Goal: Information Seeking & Learning: Learn about a topic

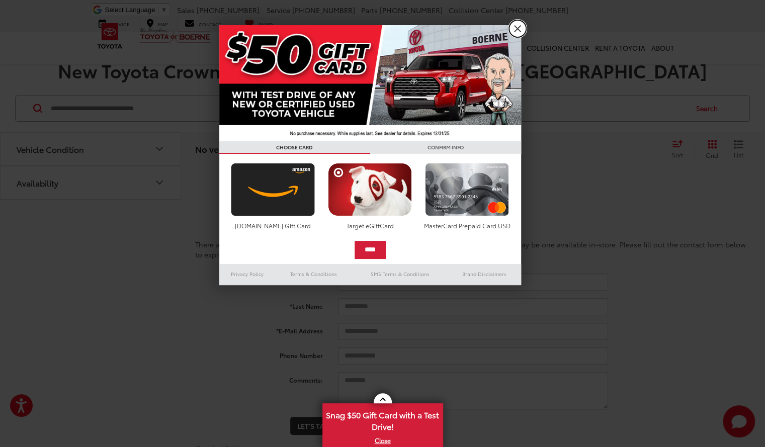
click at [514, 27] on link "X" at bounding box center [517, 28] width 17 height 17
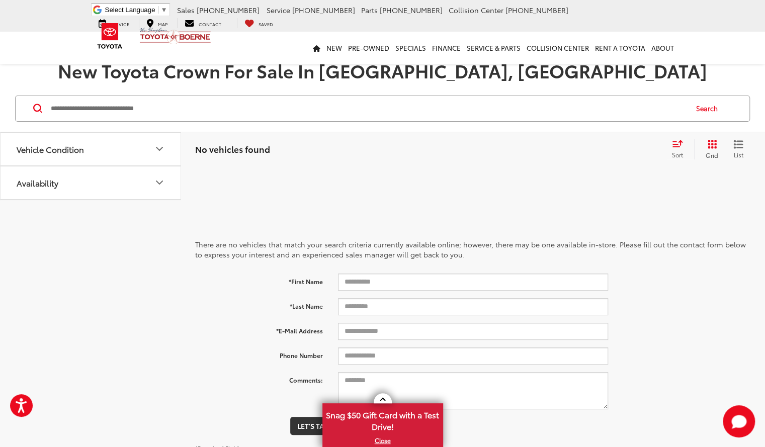
click at [221, 108] on input "Search by Make, Model, or Keyword" at bounding box center [368, 109] width 637 height 24
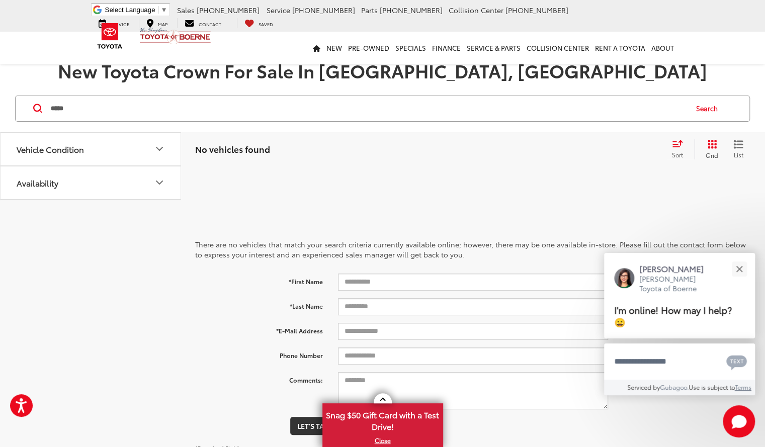
type input "*****"
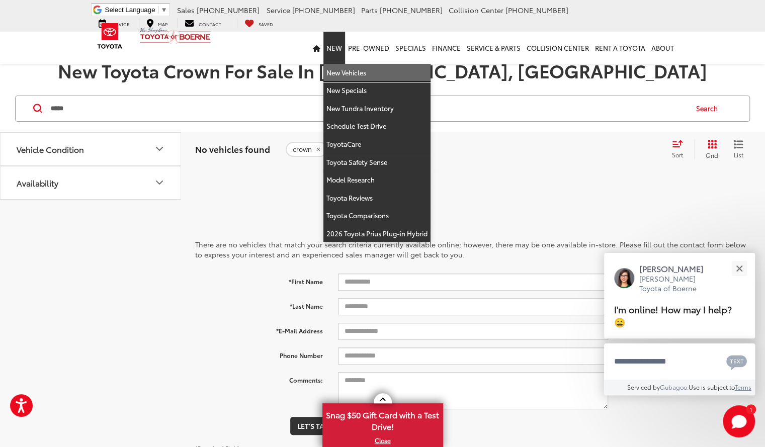
click at [341, 71] on link "New Vehicles" at bounding box center [376, 73] width 107 height 18
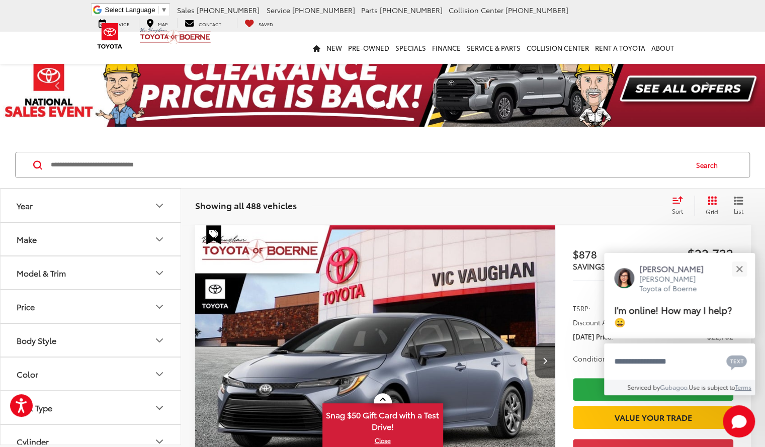
click at [163, 233] on icon "Make" at bounding box center [159, 239] width 12 height 12
click at [164, 327] on button "Price" at bounding box center [91, 343] width 181 height 33
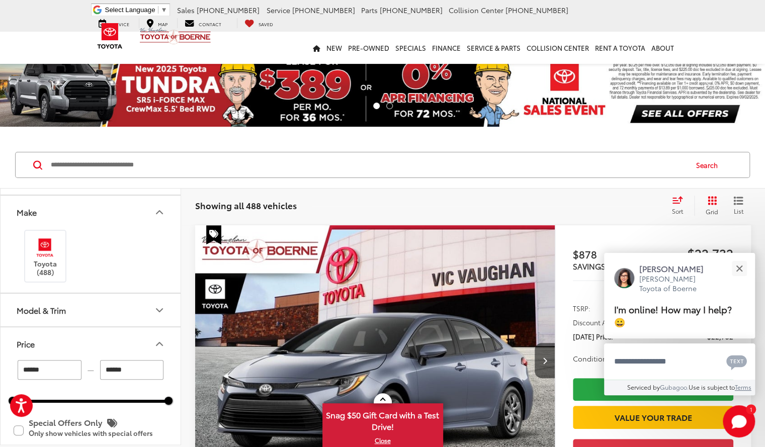
click at [108, 303] on button "Model & Trim" at bounding box center [91, 310] width 181 height 33
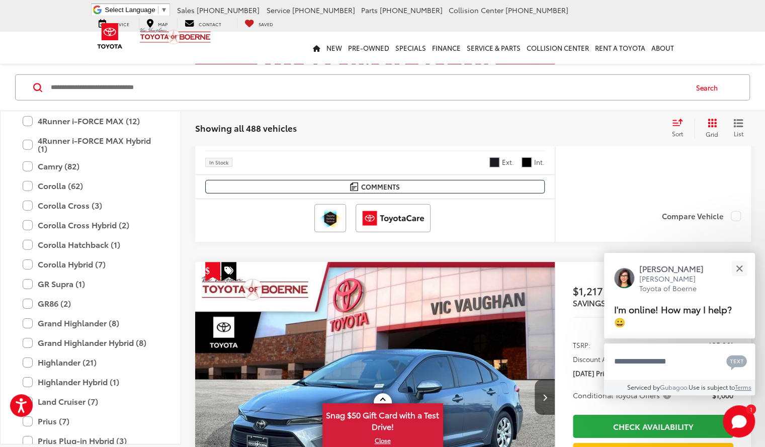
scroll to position [1752, 0]
